Goal: Task Accomplishment & Management: Manage account settings

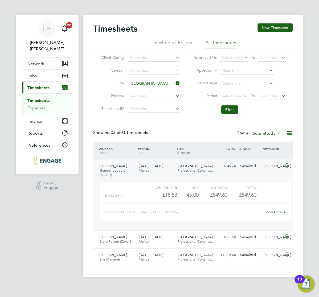
click at [70, 2] on div "LH Lee Hall Notifications 20 Applications: Network Team Members Businesses Site…" at bounding box center [159, 143] width 319 height 286
click at [35, 60] on button "Network" at bounding box center [47, 64] width 50 height 12
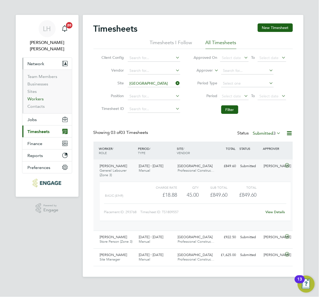
click at [33, 96] on link "Workers" at bounding box center [36, 98] width 16 height 5
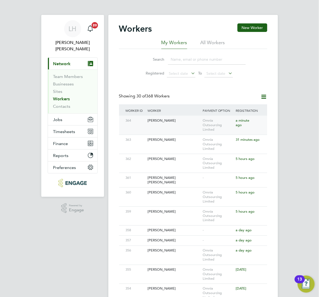
click at [178, 127] on div "364 Kerry Groves Omnia Outsourcing Limited a minute ago" at bounding box center [193, 125] width 148 height 19
click at [177, 125] on div "[PERSON_NAME]" at bounding box center [173, 121] width 55 height 10
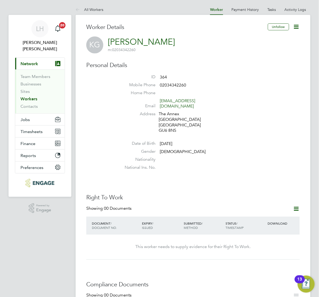
click at [221, 80] on li "ID 364" at bounding box center [209, 78] width 182 height 8
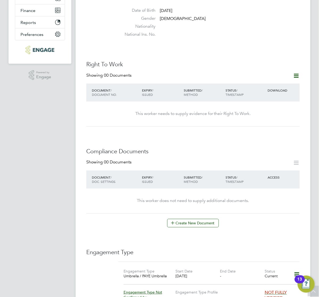
click at [293, 73] on icon at bounding box center [296, 76] width 7 height 7
click at [237, 83] on li "Add Right To Work Document" at bounding box center [254, 83] width 64 height 7
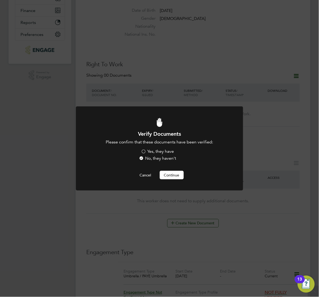
click at [146, 151] on label "Yes, they have" at bounding box center [157, 152] width 33 height 6
click at [0, 0] on input "Yes, they have" at bounding box center [0, 0] width 0 height 0
click at [164, 176] on button "Continue" at bounding box center [172, 175] width 24 height 9
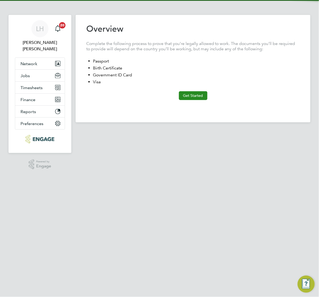
click at [199, 96] on button "Get Started" at bounding box center [193, 95] width 29 height 9
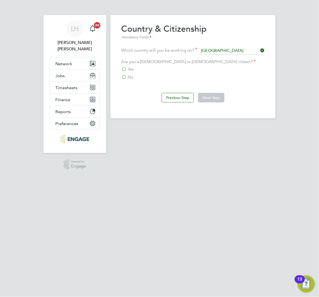
click at [123, 69] on label "Yes" at bounding box center [127, 69] width 13 height 5
click at [0, 0] on input "Yes" at bounding box center [0, 0] width 0 height 0
click at [212, 98] on button "Next Step" at bounding box center [211, 98] width 26 height 10
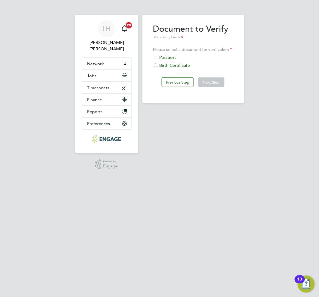
click at [156, 57] on div at bounding box center [155, 57] width 5 height 5
click at [215, 85] on button "Next Step" at bounding box center [211, 83] width 26 height 10
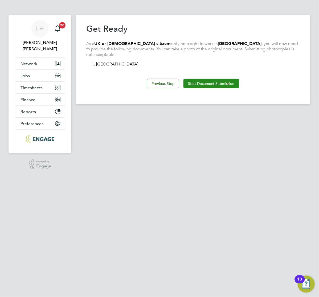
click at [200, 82] on button "Start Document Submission" at bounding box center [212, 84] width 56 height 10
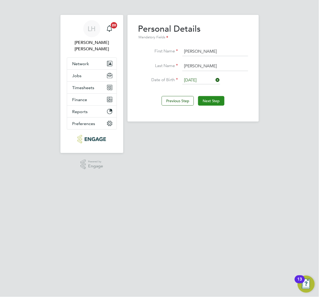
click at [212, 102] on button "Next Step" at bounding box center [211, 101] width 26 height 10
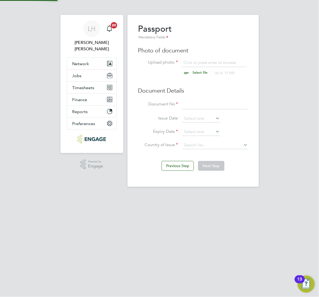
scroll to position [7, 66]
click at [200, 74] on input "file" at bounding box center [206, 68] width 84 height 16
type input "C:\fakepath\KerryGroves passport.jpg"
click at [274, 55] on div "[PERSON_NAME] Notifications 20 Applications: Network Team Members Businesses Si…" at bounding box center [159, 98] width 319 height 196
click at [181, 103] on li "Document No" at bounding box center [193, 107] width 110 height 15
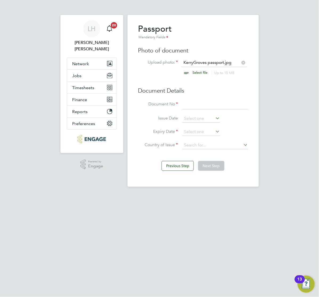
click at [189, 104] on input at bounding box center [215, 105] width 66 height 10
type input "127206901"
click at [198, 119] on input at bounding box center [201, 119] width 38 height 8
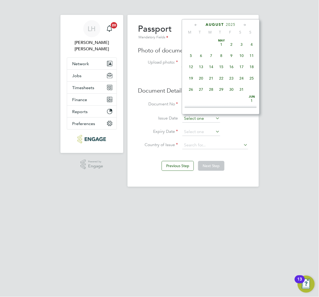
scroll to position [210, 0]
click at [233, 25] on span "2025" at bounding box center [231, 24] width 10 height 5
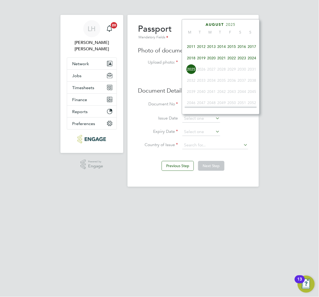
click at [221, 63] on span "2021" at bounding box center [222, 58] width 10 height 10
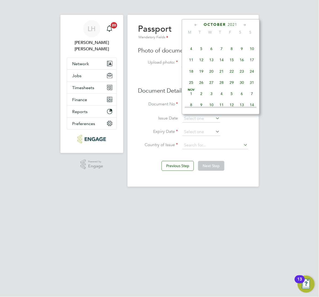
scroll to position [344, 0]
click at [231, 88] on span "19" at bounding box center [232, 83] width 10 height 10
type input "[DATE]"
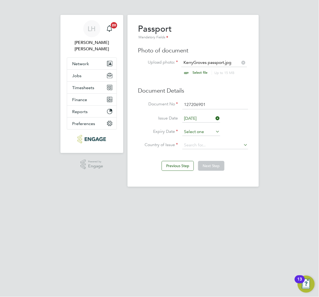
click at [198, 129] on input at bounding box center [201, 132] width 38 height 8
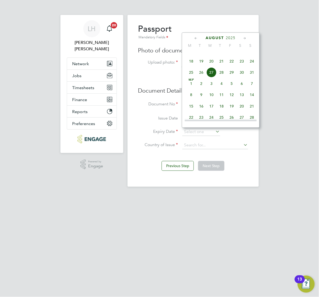
click at [231, 40] on span "2025" at bounding box center [231, 38] width 10 height 5
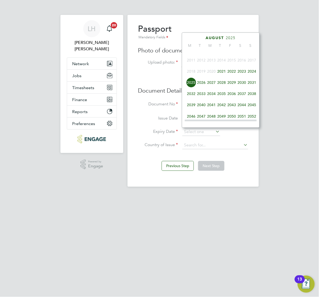
click at [250, 88] on span "2031" at bounding box center [252, 83] width 10 height 10
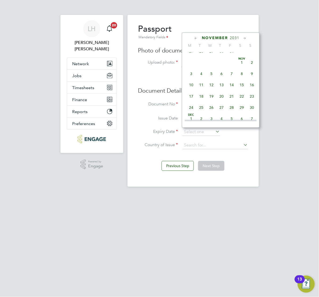
scroll to position [377, 0]
click at [214, 68] on span "19" at bounding box center [211, 63] width 10 height 10
type input "[DATE]"
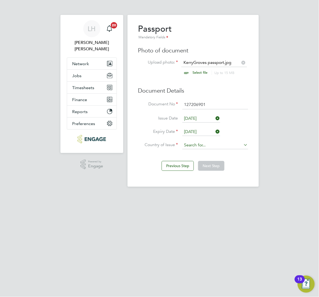
click at [201, 144] on input at bounding box center [215, 145] width 66 height 8
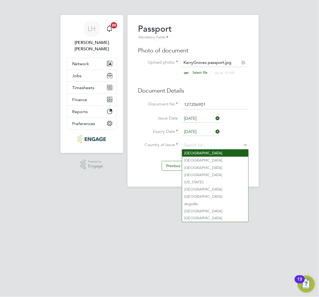
type input "[GEOGRAPHIC_DATA]"
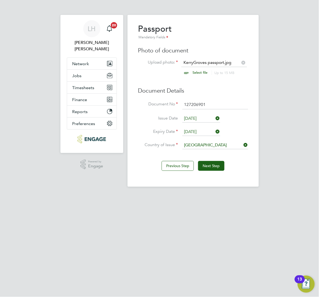
click at [195, 154] on b "United" at bounding box center [190, 153] width 12 height 5
click at [215, 165] on button "Next Step" at bounding box center [211, 166] width 26 height 10
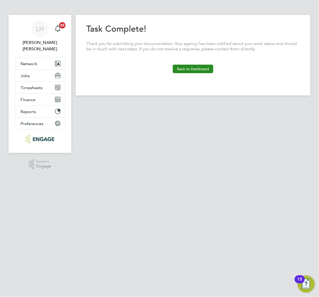
click at [183, 68] on button "Back to Dashboard" at bounding box center [193, 69] width 40 height 9
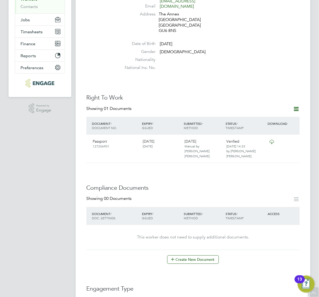
scroll to position [200, 0]
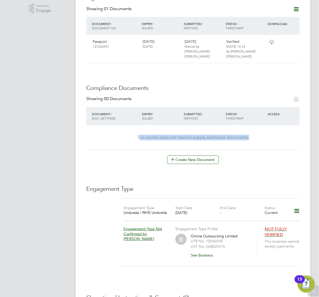
drag, startPoint x: 139, startPoint y: 126, endPoint x: 266, endPoint y: 124, distance: 127.1
click at [266, 125] on div "This worker does not need to supply additional documents." at bounding box center [193, 137] width 203 height 25
click at [266, 135] on div "This worker does not need to supply additional documents." at bounding box center [193, 138] width 203 height 6
drag, startPoint x: 139, startPoint y: 128, endPoint x: 258, endPoint y: 128, distance: 118.6
click at [258, 135] on div "This worker does not need to supply additional documents." at bounding box center [193, 138] width 203 height 6
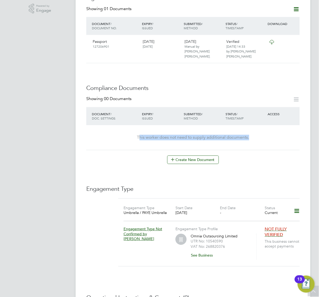
click at [255, 140] on div "DOCUMENT / DOC. SETTINGS EXPIRY / ISSUED SUBMITTED / METHOD STATUS / TIMESTAMP …" at bounding box center [193, 128] width 214 height 43
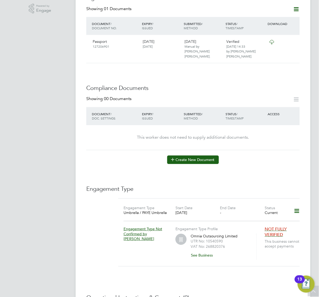
click at [179, 156] on button "Create New Document" at bounding box center [193, 160] width 52 height 9
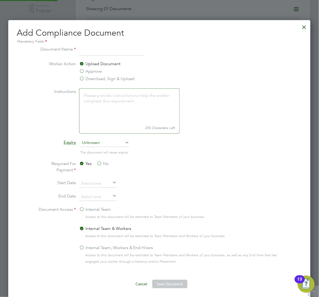
scroll to position [280, 289]
click at [99, 72] on label "Approve" at bounding box center [90, 71] width 23 height 6
click at [0, 0] on input "Approve" at bounding box center [0, 0] width 0 height 0
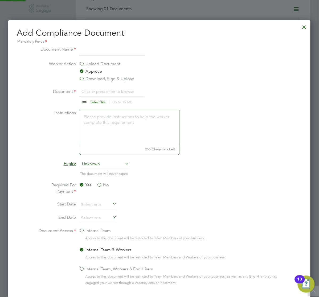
scroll to position [8, 66]
click at [98, 52] on input at bounding box center [112, 51] width 66 height 10
type input "CPCS"
click at [205, 96] on li "Document Click or press enter to browse Select file Up to 15 MB Drop your file …" at bounding box center [159, 99] width 247 height 21
click at [100, 92] on input "file" at bounding box center [103, 97] width 84 height 16
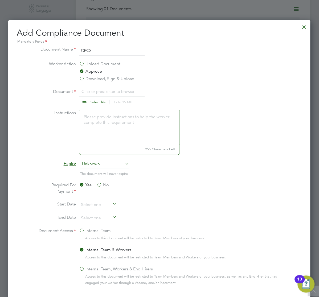
type input "C:\fakepath\kerrygrovesCSCSandCPCS.jpg"
click at [189, 161] on li "Expiry Unknown" at bounding box center [159, 167] width 247 height 13
click at [99, 206] on input at bounding box center [98, 205] width 38 height 8
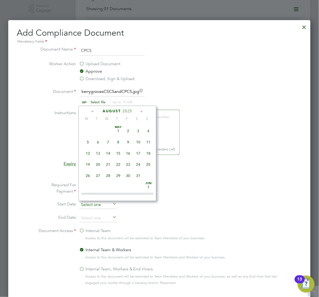
scroll to position [210, 0]
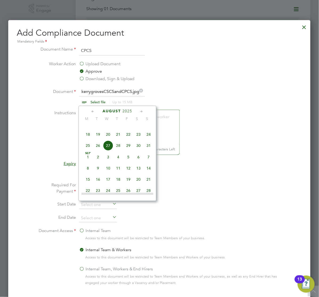
click at [95, 93] on input "file" at bounding box center [103, 97] width 84 height 16
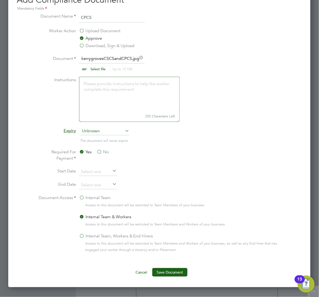
scroll to position [266, 0]
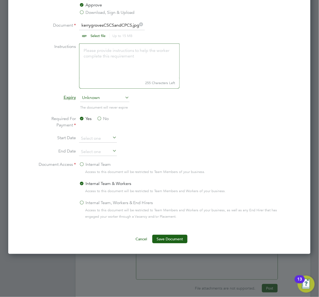
click at [169, 239] on button "Save Document" at bounding box center [169, 239] width 35 height 9
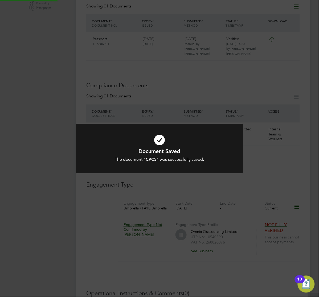
scroll to position [200, 0]
click at [226, 94] on div "Document Saved The document " CPCS " was successfully saved. Cancel Okay" at bounding box center [159, 148] width 319 height 297
